Goal: Obtain resource: Download file/media

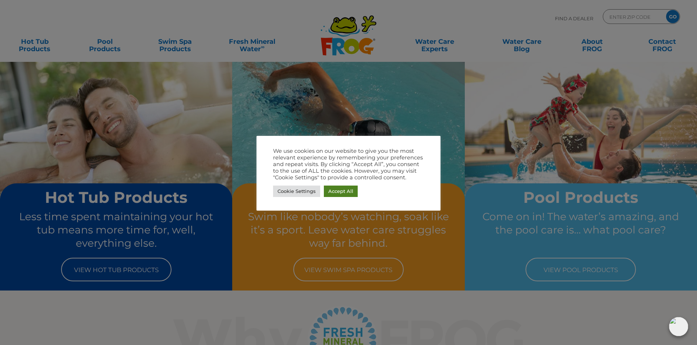
click at [336, 192] on link "Accept All" at bounding box center [341, 190] width 34 height 11
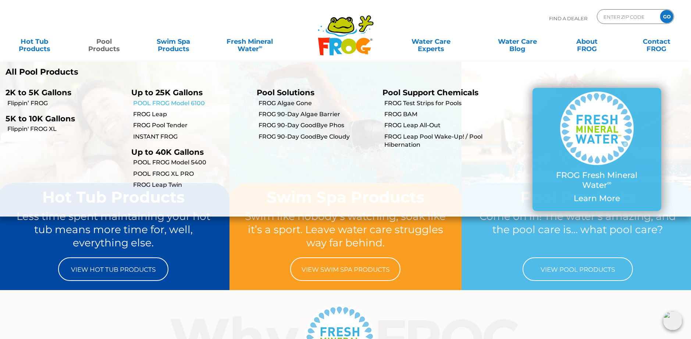
click at [173, 104] on link "POOL FROG Model 6100" at bounding box center [192, 103] width 118 height 8
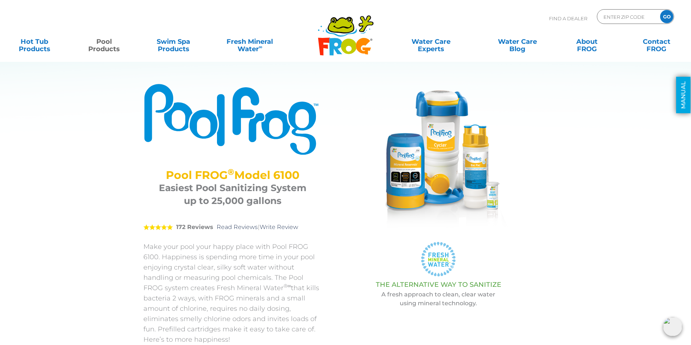
click at [683, 96] on link "MANUAL" at bounding box center [684, 95] width 14 height 36
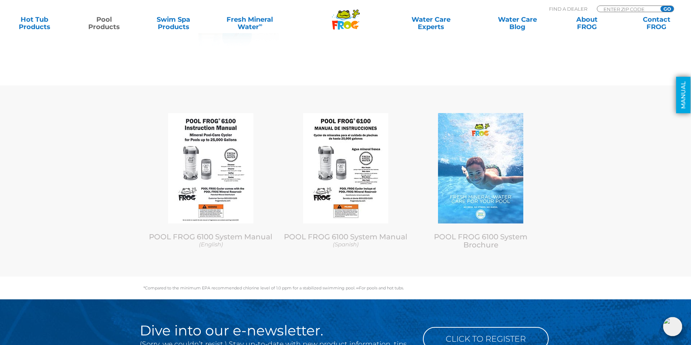
scroll to position [3180, 0]
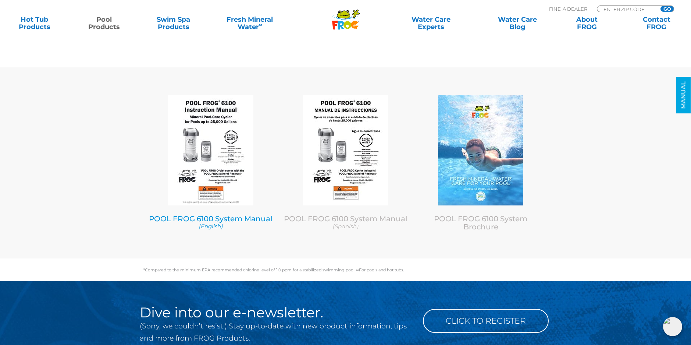
click at [210, 166] on img at bounding box center [210, 150] width 85 height 110
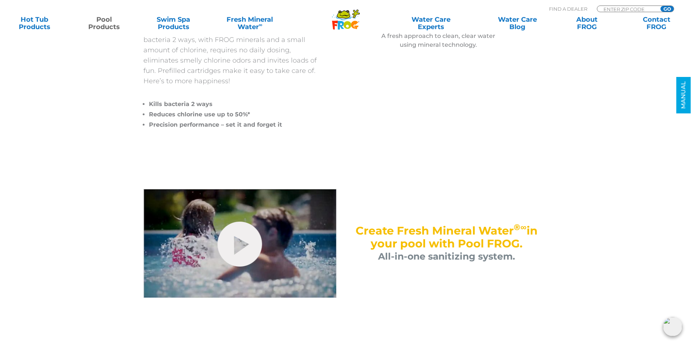
scroll to position [0, 0]
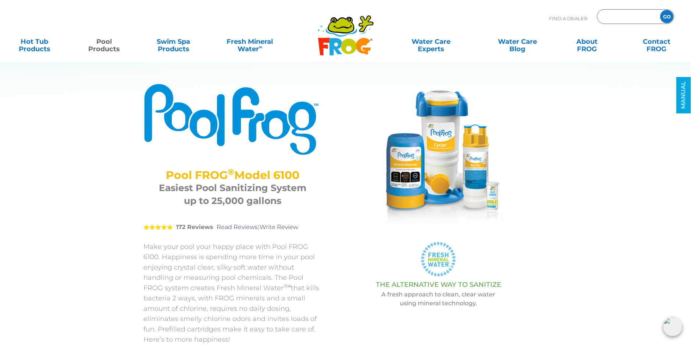
click at [645, 17] on input "Zip Code Form" at bounding box center [628, 16] width 50 height 11
type input "46979"
click at [661, 10] on input "GO" at bounding box center [667, 16] width 13 height 13
